Goal: Information Seeking & Learning: Learn about a topic

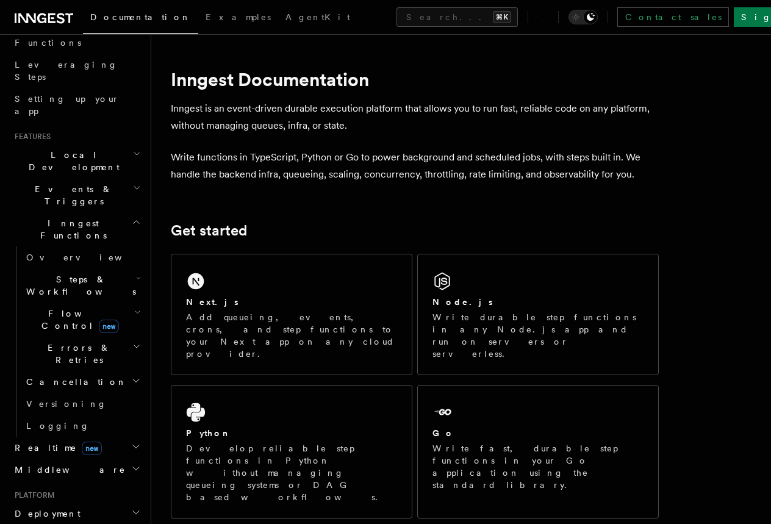
scroll to position [165, 0]
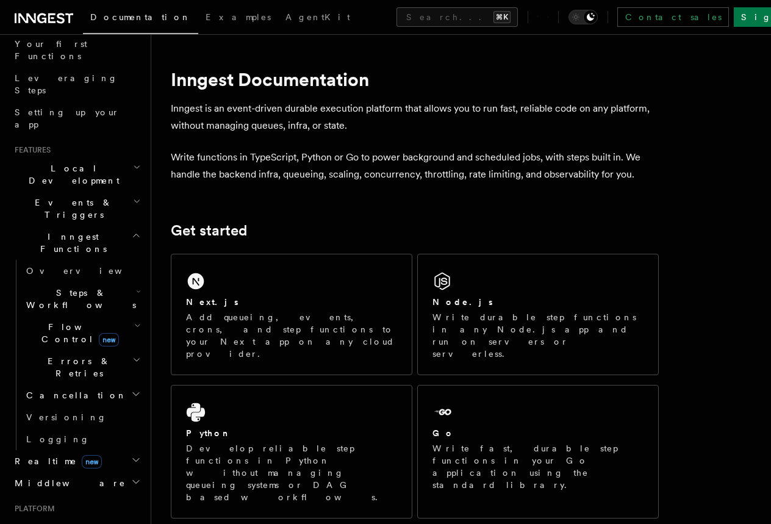
click at [45, 287] on span "Steps & Workflows" at bounding box center [78, 299] width 115 height 24
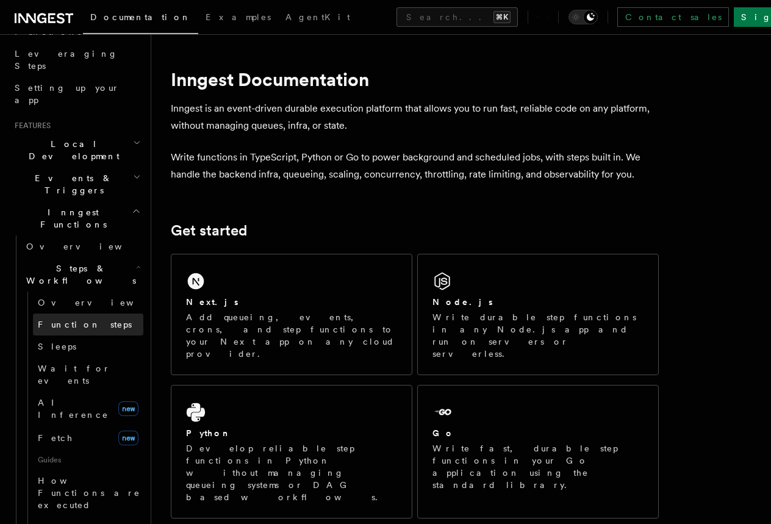
scroll to position [192, 0]
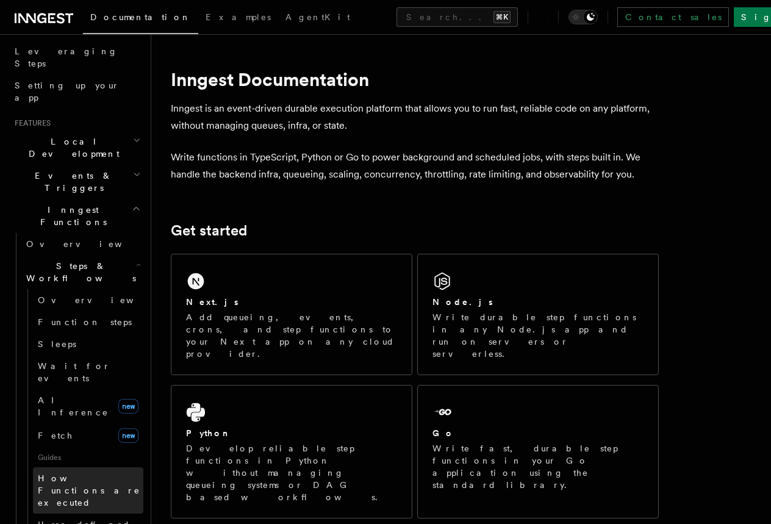
click at [63, 473] on span "How Functions are executed" at bounding box center [89, 490] width 103 height 34
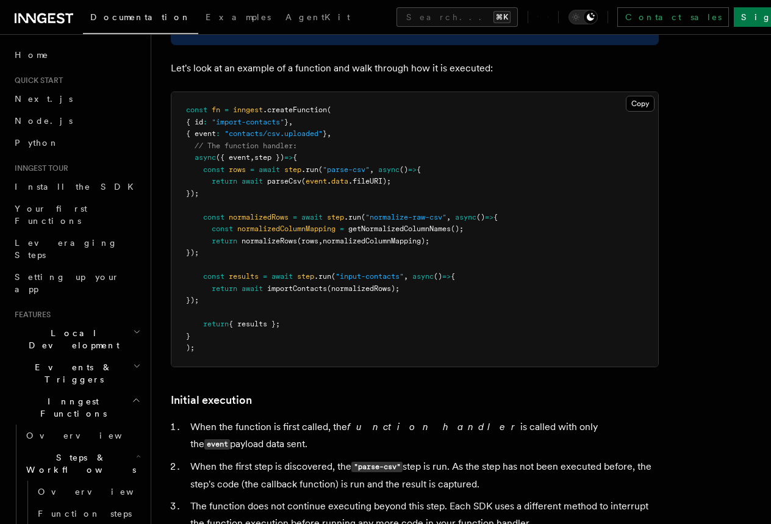
scroll to position [821, 0]
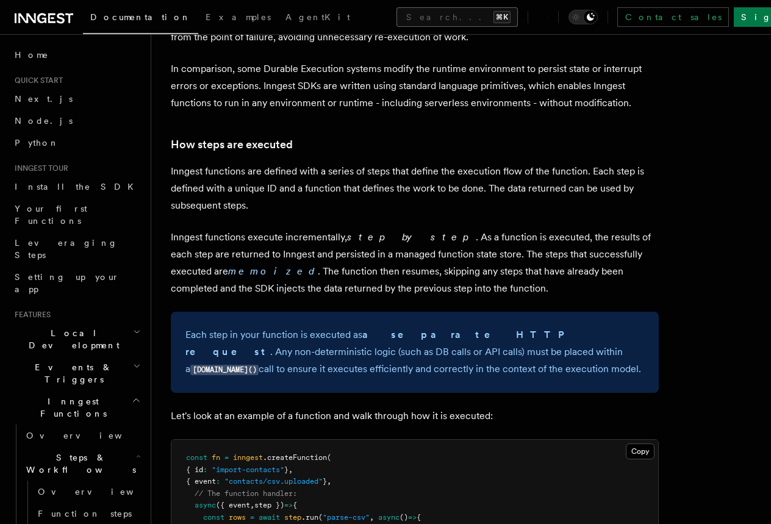
click at [397, 17] on button "Search... ⌘K" at bounding box center [457, 17] width 121 height 20
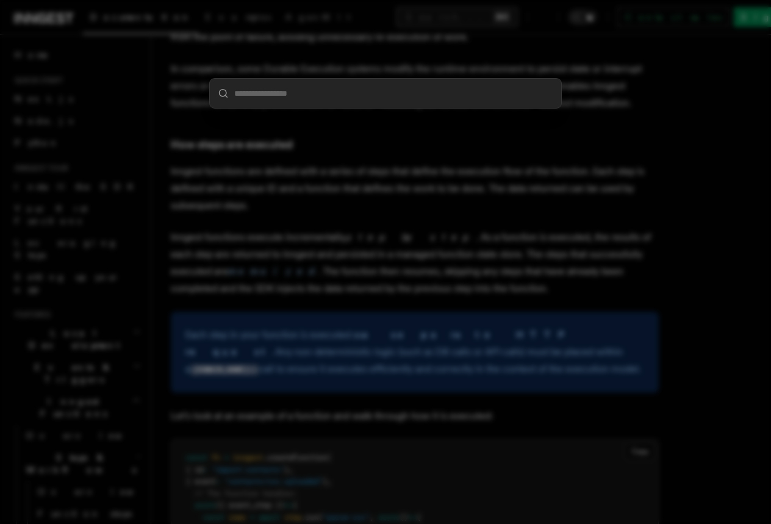
type input "*"
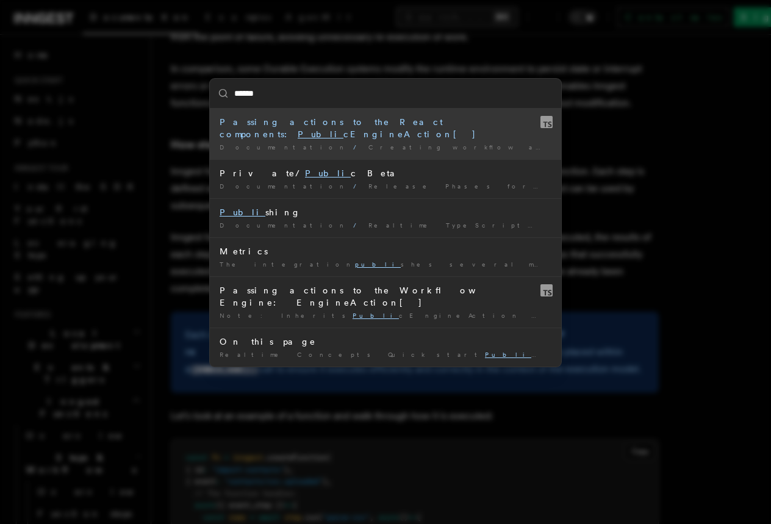
type input "*******"
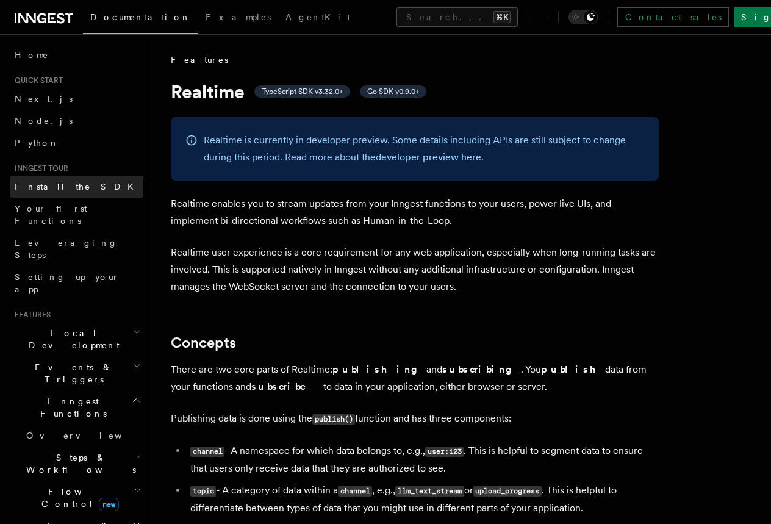
click at [57, 184] on span "Install the SDK" at bounding box center [78, 187] width 126 height 10
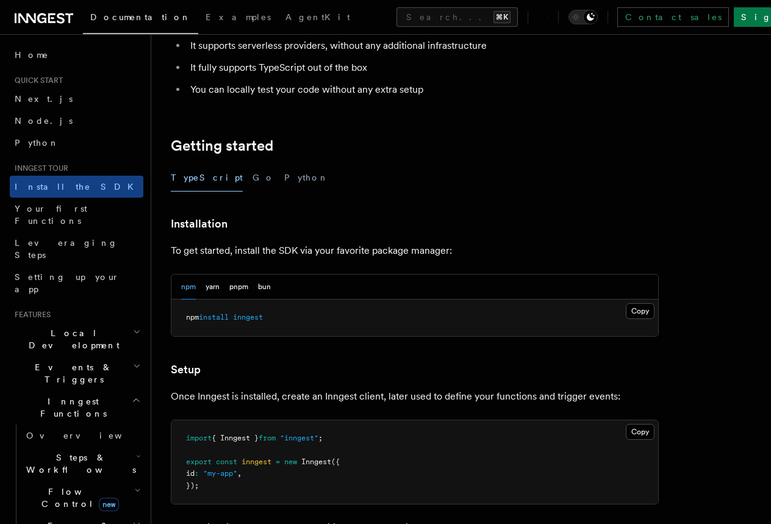
scroll to position [165, 0]
